Goal: Information Seeking & Learning: Learn about a topic

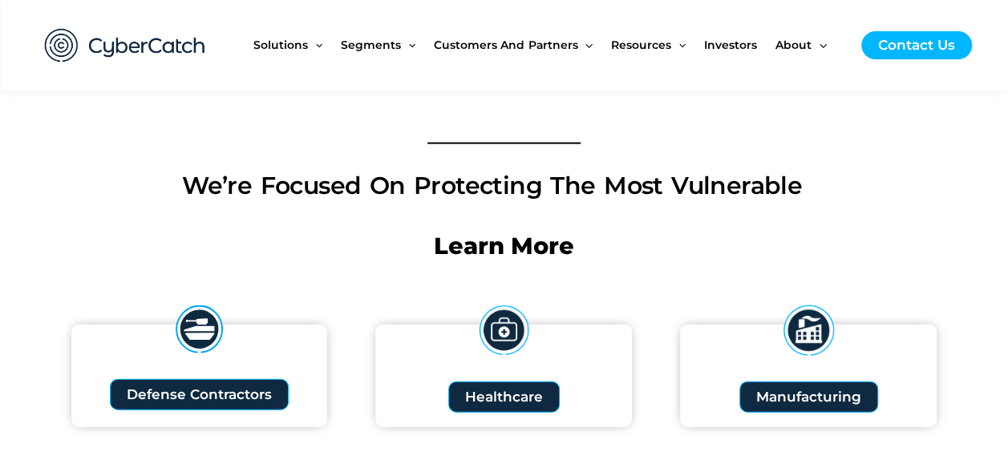
scroll to position [1825, 0]
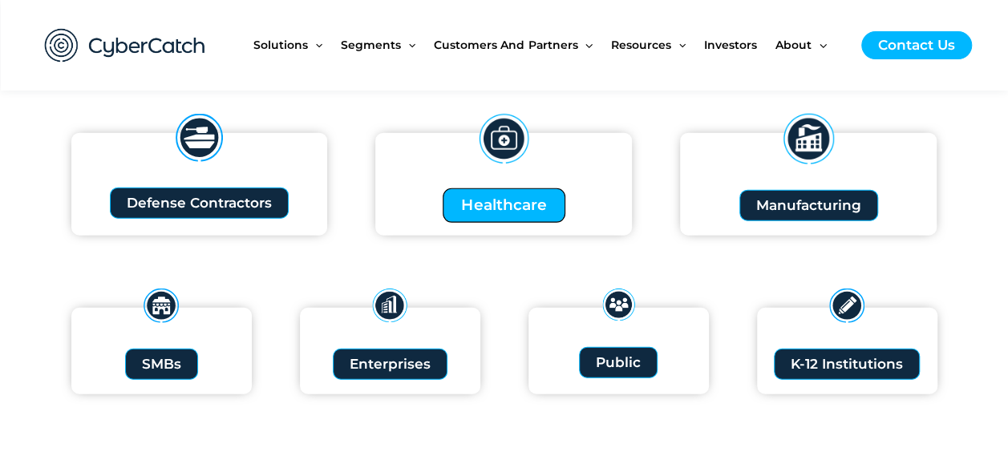
click at [511, 207] on span "Healthcare" at bounding box center [504, 205] width 86 height 15
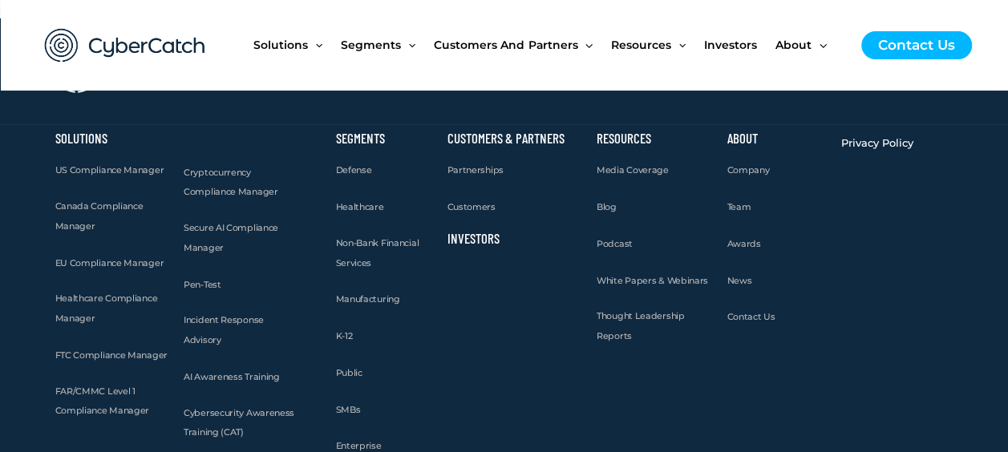
scroll to position [5728, 0]
click at [476, 229] on link "Investors" at bounding box center [473, 237] width 52 height 16
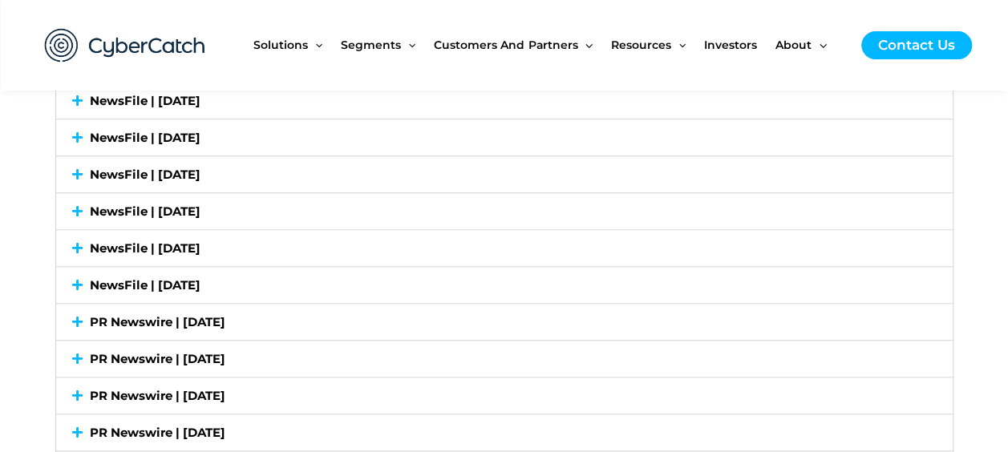
scroll to position [3586, 0]
